Goal: Task Accomplishment & Management: Manage account settings

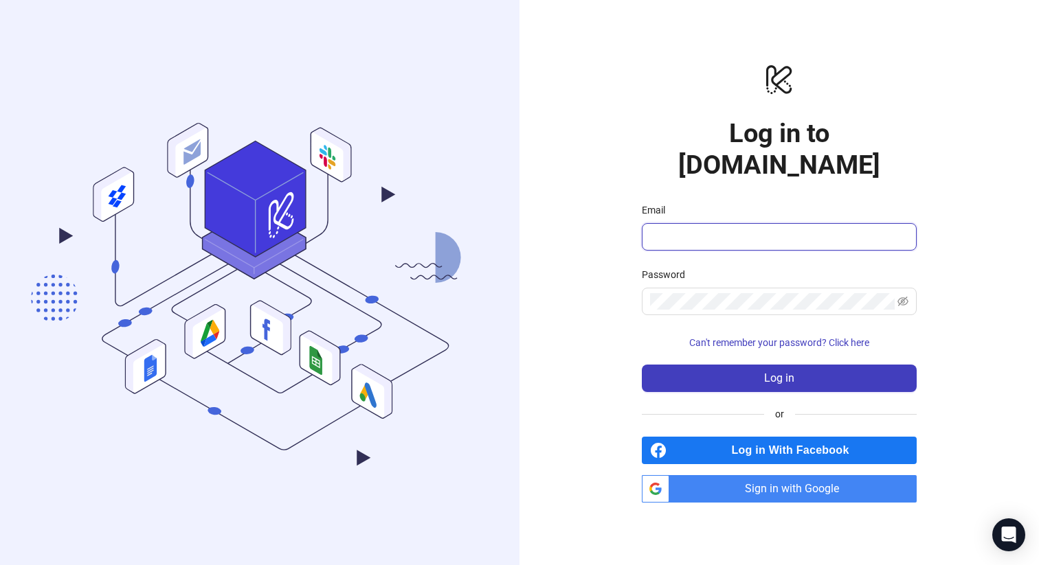
click at [765, 229] on input "Email" at bounding box center [778, 237] width 256 height 16
click at [0, 565] on com-1password-button at bounding box center [0, 565] width 0 height 0
type input "**********"
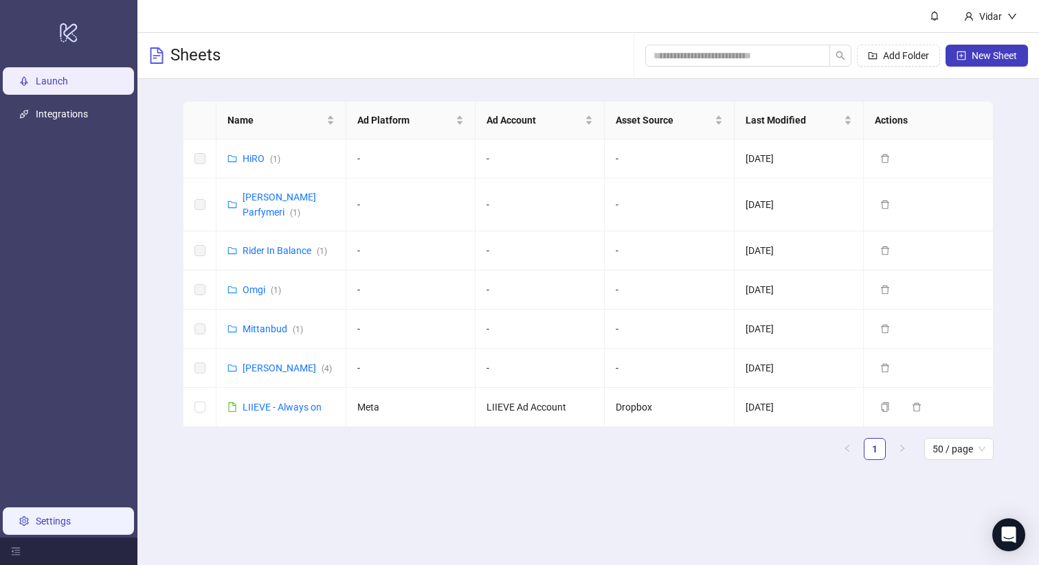
click at [63, 524] on link "Settings" at bounding box center [53, 521] width 35 height 11
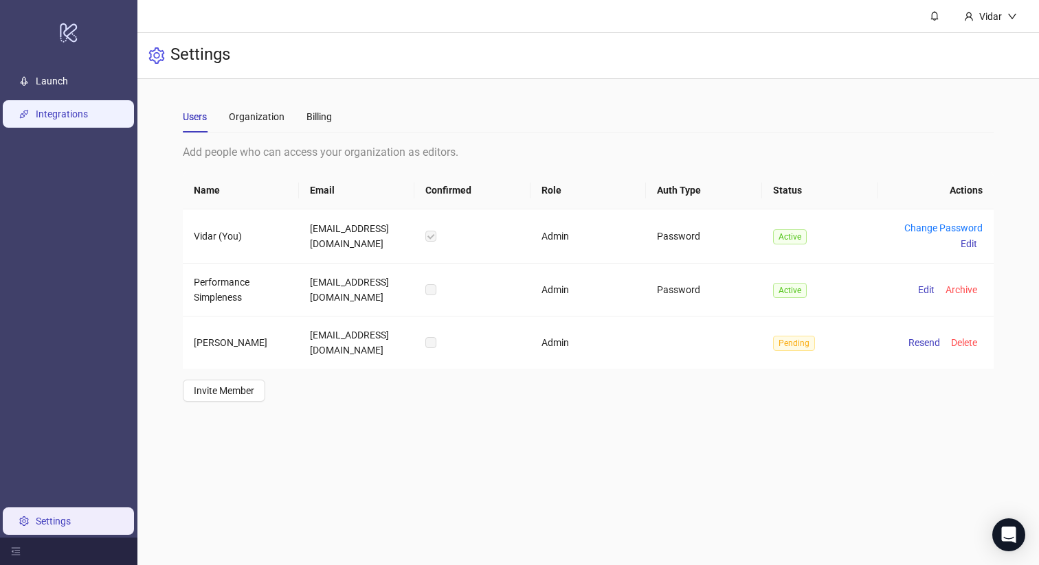
click at [72, 109] on link "Integrations" at bounding box center [62, 114] width 52 height 11
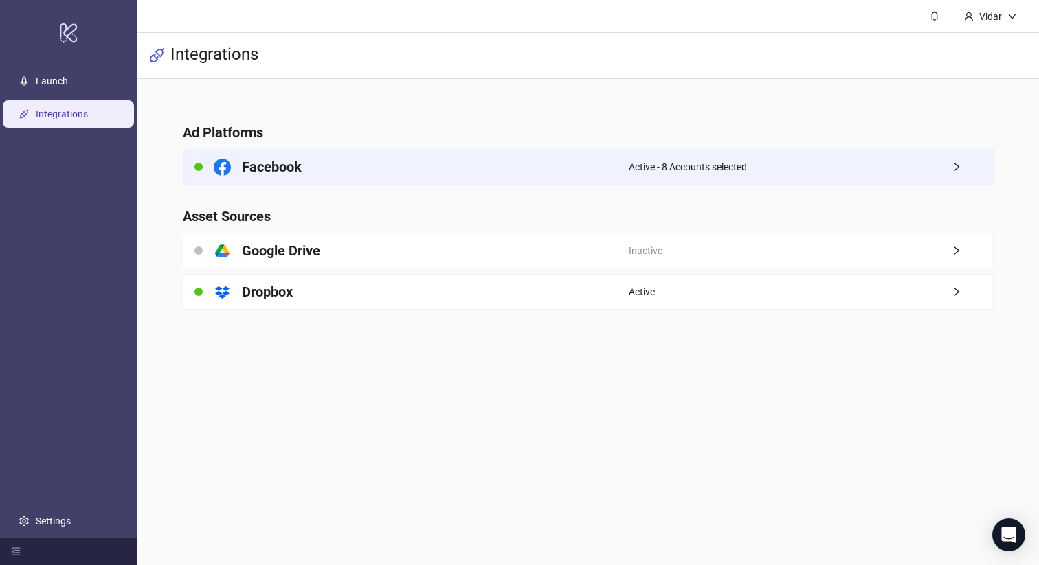
click at [306, 172] on div "Facebook" at bounding box center [405, 167] width 445 height 34
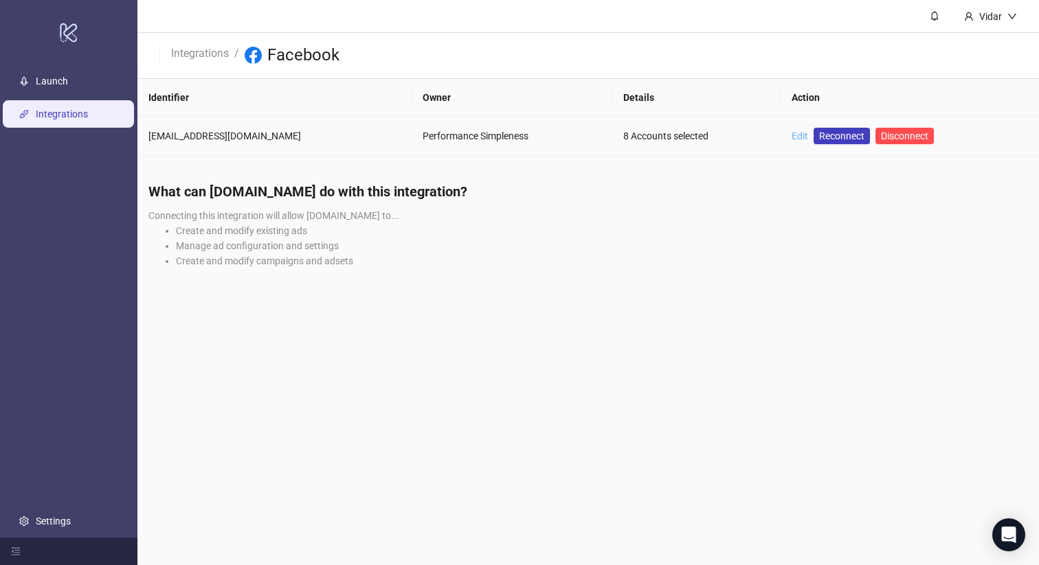
click at [792, 133] on link "Edit" at bounding box center [800, 136] width 16 height 11
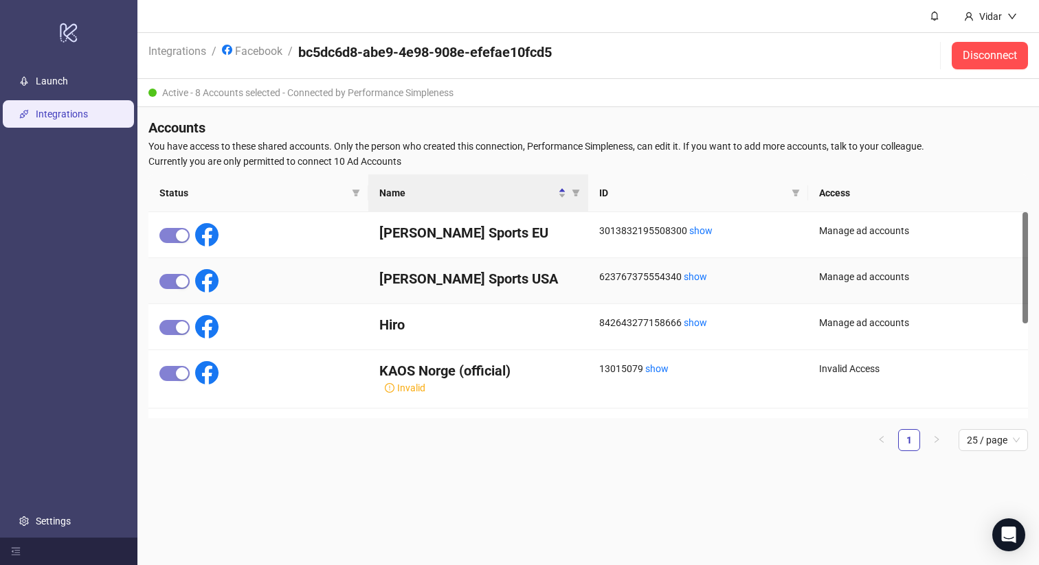
scroll to position [175, 0]
